Goal: Find specific page/section: Find specific page/section

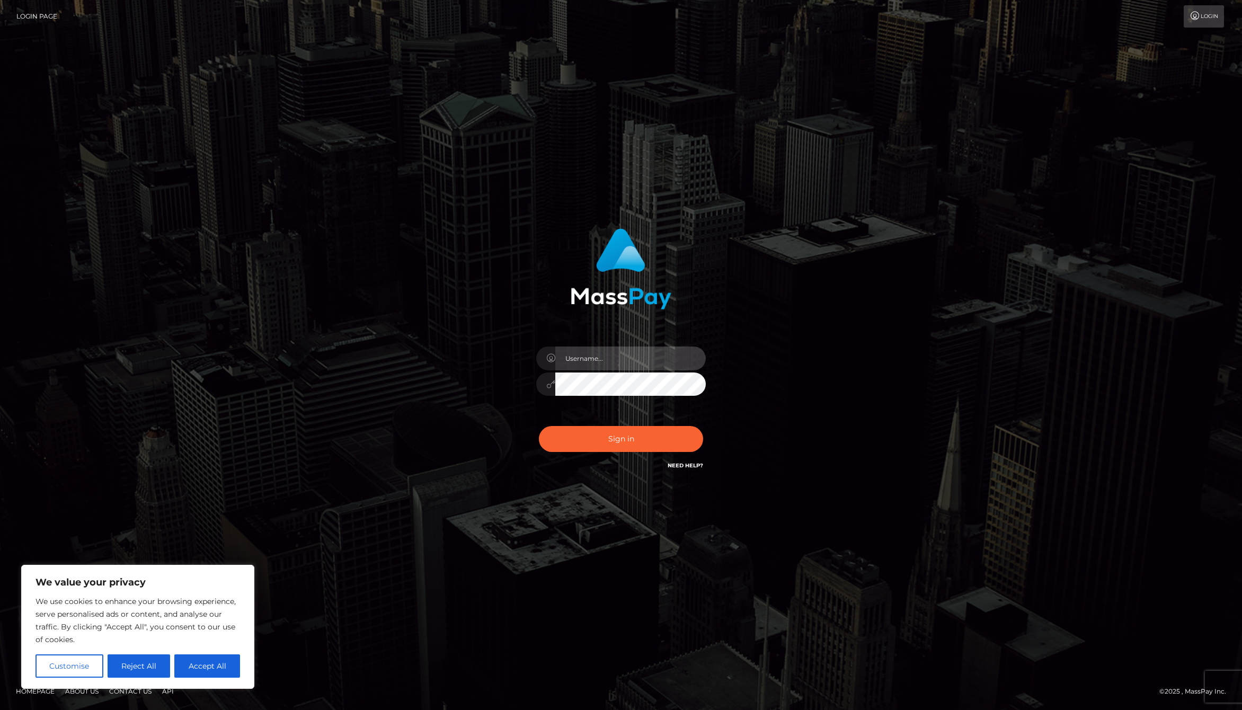
click at [621, 354] on input "text" at bounding box center [630, 358] width 150 height 24
click at [0, 709] on com-1password-button at bounding box center [0, 710] width 0 height 0
type input "jackson.whop"
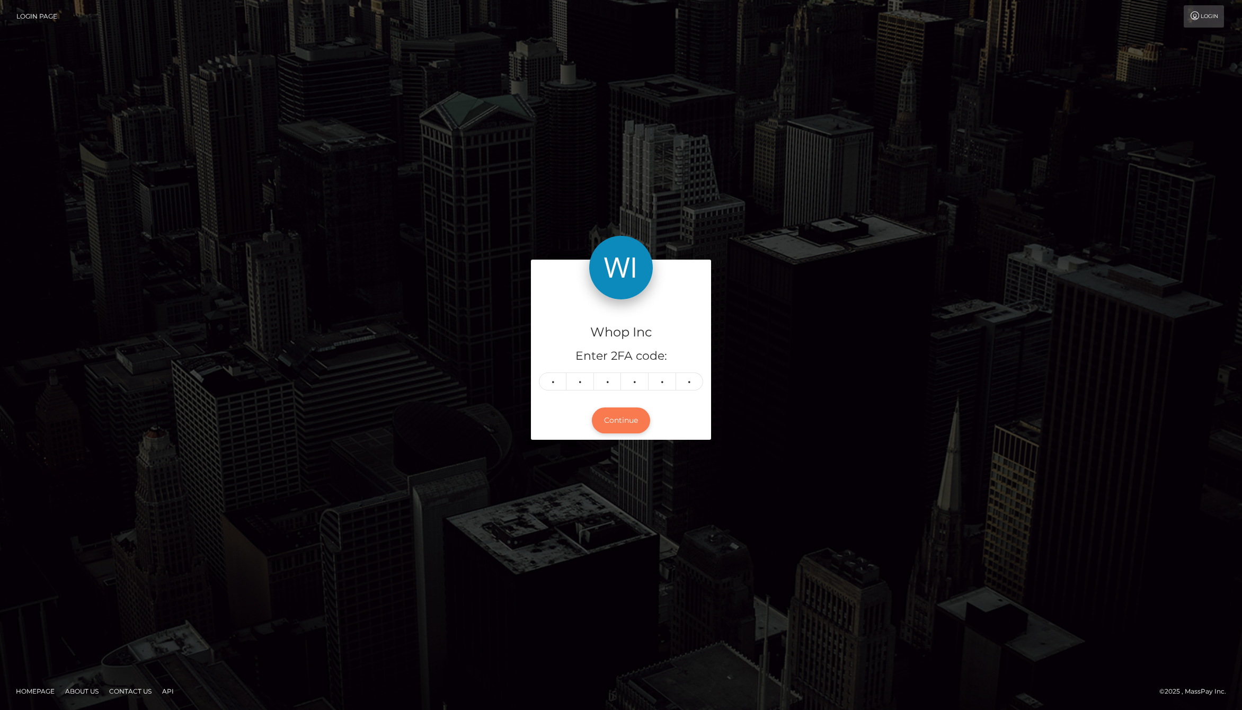
click at [624, 413] on button "Continue" at bounding box center [621, 420] width 58 height 26
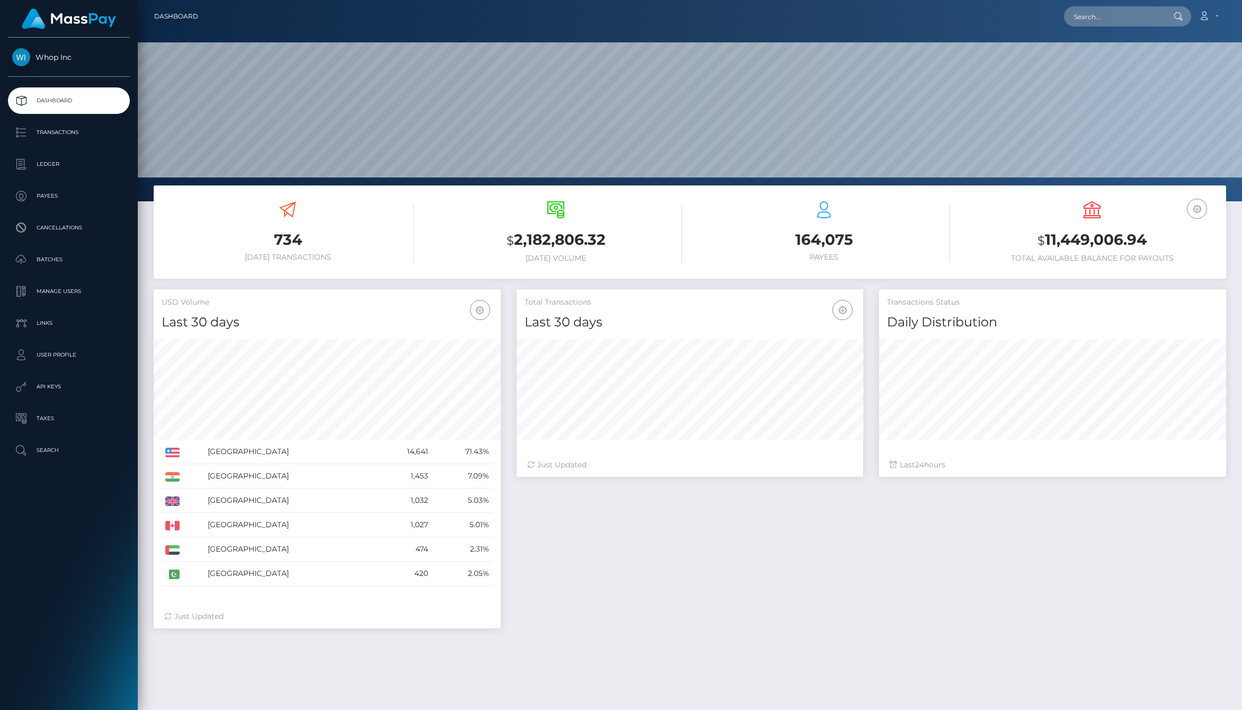
scroll to position [188, 347]
click at [870, 576] on div "Total Transactions Last 30 days Last 30 days Last 60 days Last 90 days 24" at bounding box center [871, 464] width 725 height 350
click at [70, 167] on p "Ledger" at bounding box center [68, 164] width 113 height 16
